Goal: Information Seeking & Learning: Understand process/instructions

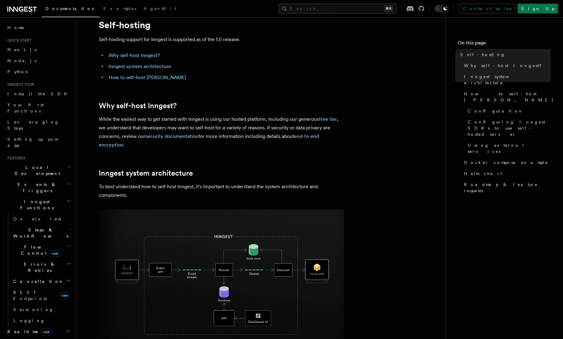
scroll to position [116, 0]
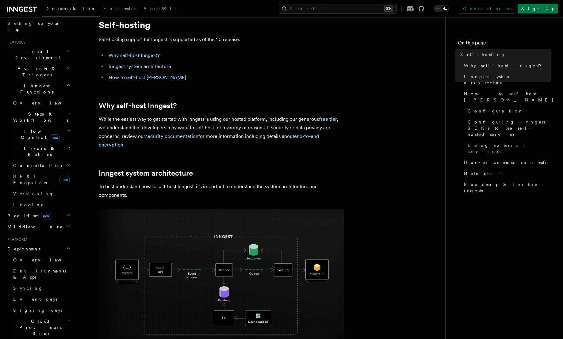
click at [142, 39] on p "Self-hosting support for Inngest is supported as of the 1.0 release." at bounding box center [221, 39] width 245 height 9
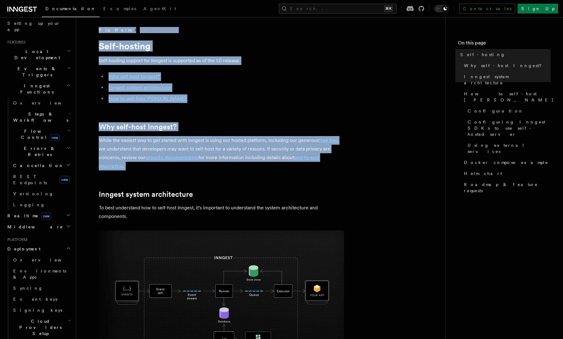
drag, startPoint x: 90, startPoint y: 27, endPoint x: 172, endPoint y: 175, distance: 168.7
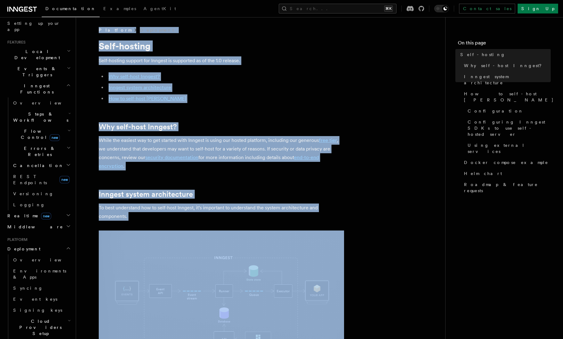
drag, startPoint x: 101, startPoint y: 36, endPoint x: 158, endPoint y: 225, distance: 197.1
drag, startPoint x: 90, startPoint y: 29, endPoint x: 147, endPoint y: 223, distance: 201.9
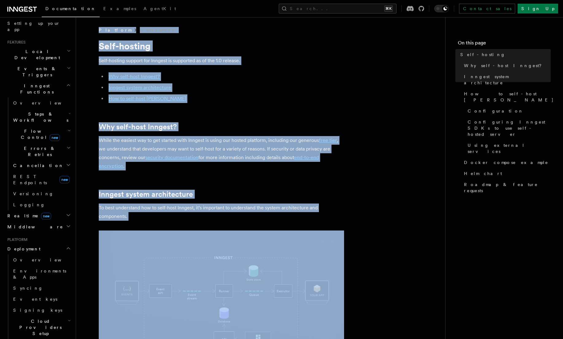
drag, startPoint x: 93, startPoint y: 29, endPoint x: 150, endPoint y: 221, distance: 200.0
drag, startPoint x: 97, startPoint y: 28, endPoint x: 156, endPoint y: 220, distance: 200.4
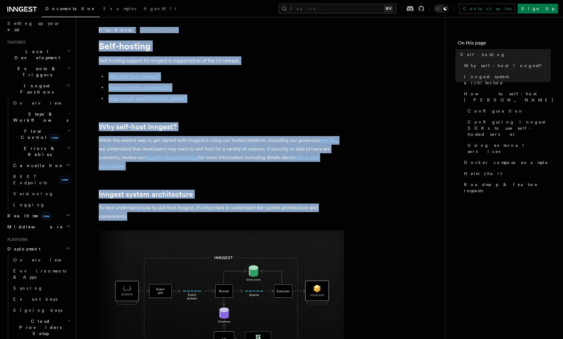
click at [156, 219] on p "To best understand how to self-host Inngest, it's important to understand the s…" at bounding box center [221, 211] width 245 height 17
drag, startPoint x: 92, startPoint y: 26, endPoint x: 154, endPoint y: 214, distance: 198.2
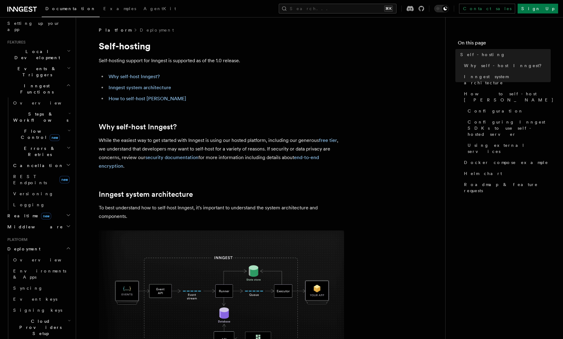
click at [150, 218] on p "To best understand how to self-host Inngest, it's important to understand the s…" at bounding box center [221, 211] width 245 height 17
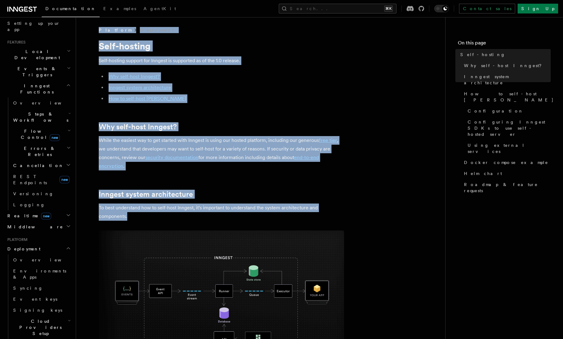
drag, startPoint x: 97, startPoint y: 37, endPoint x: 174, endPoint y: 216, distance: 195.1
click at [170, 218] on p "To best understand how to self-host Inngest, it's important to understand the s…" at bounding box center [221, 211] width 245 height 17
drag, startPoint x: 98, startPoint y: 42, endPoint x: 152, endPoint y: 218, distance: 185.0
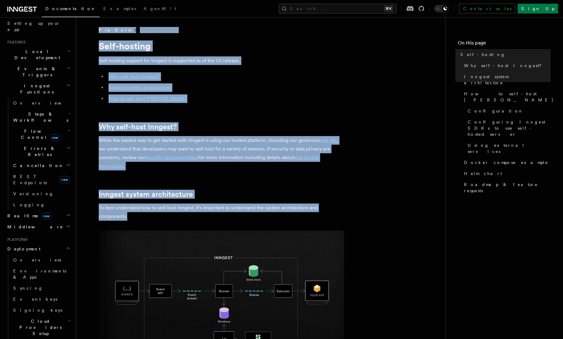
click at [152, 218] on p "To best understand how to self-host Inngest, it's important to understand the s…" at bounding box center [221, 211] width 245 height 17
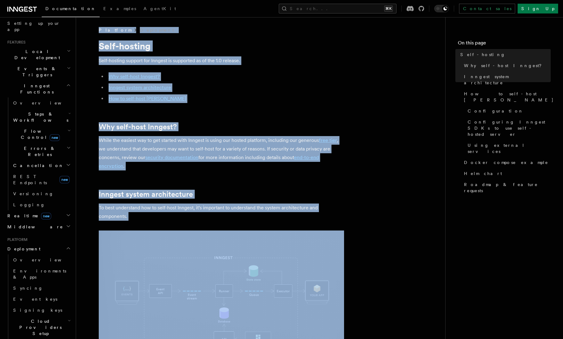
drag, startPoint x: 96, startPoint y: 28, endPoint x: 145, endPoint y: 226, distance: 203.8
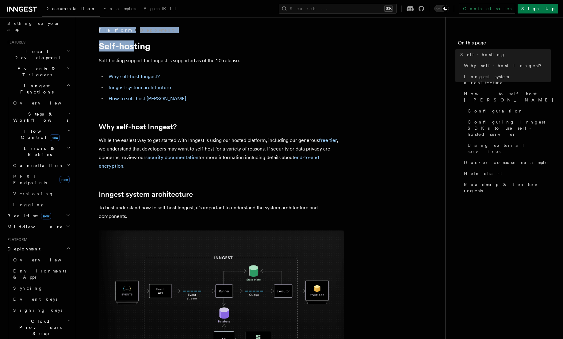
drag, startPoint x: 96, startPoint y: 28, endPoint x: 225, endPoint y: 36, distance: 128.6
